Goal: Information Seeking & Learning: Understand process/instructions

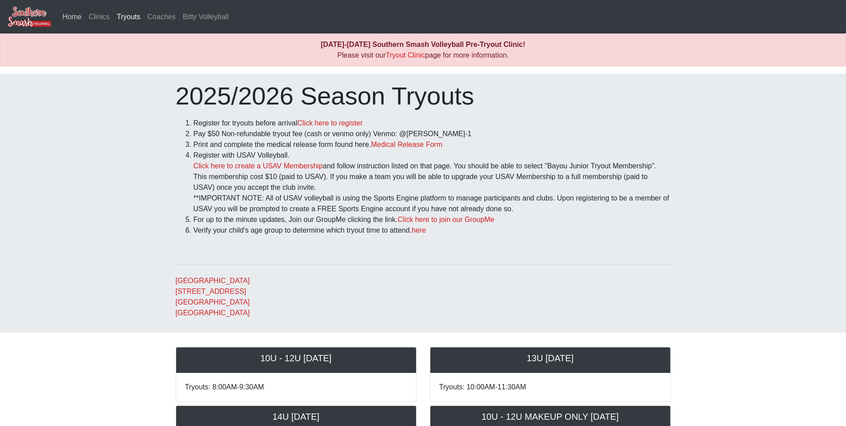
click at [75, 19] on link "Home" at bounding box center [72, 17] width 26 height 18
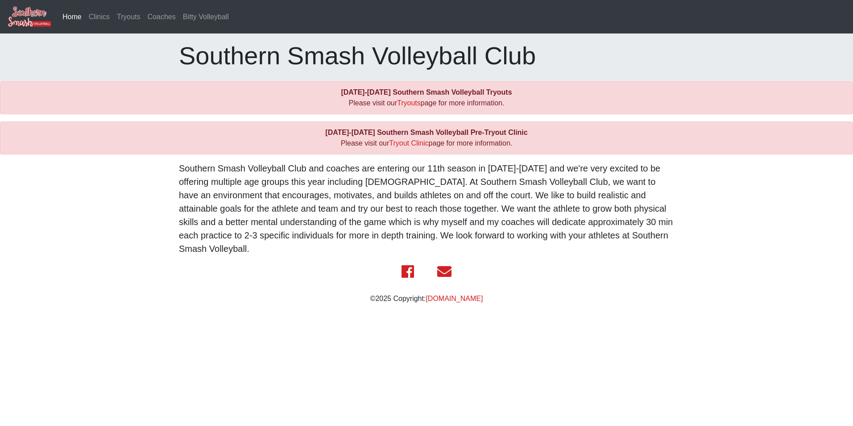
click at [465, 238] on p "Southern Smash Volleyball Club and coaches are entering our 11th season in 2025…" at bounding box center [426, 209] width 495 height 94
click at [411, 105] on link "Tryouts" at bounding box center [409, 103] width 24 height 8
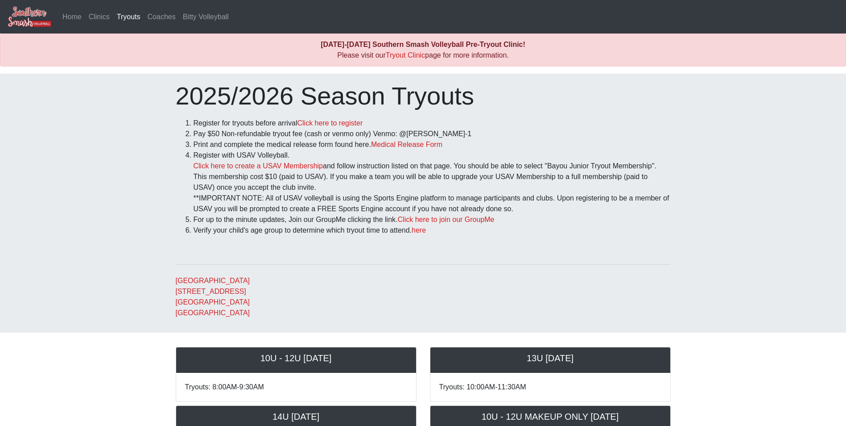
click at [361, 228] on li "Verify your child's age group to determine which tryout time to attend. here" at bounding box center [432, 230] width 477 height 11
